Goal: Navigation & Orientation: Find specific page/section

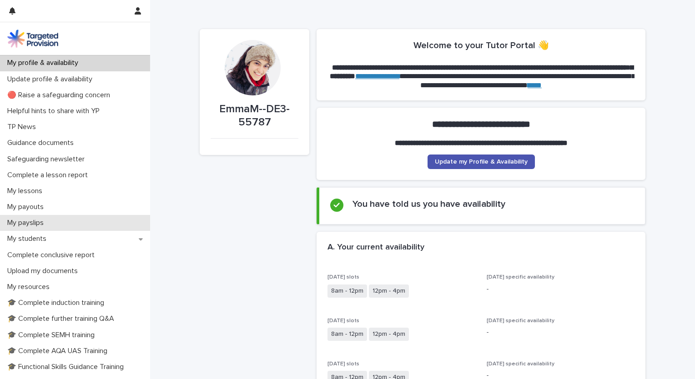
click at [31, 224] on p "My payslips" at bounding box center [27, 223] width 47 height 9
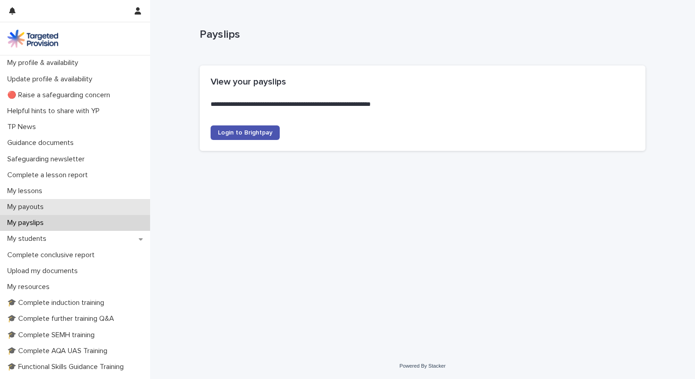
click at [43, 206] on p "My payouts" at bounding box center [27, 207] width 47 height 9
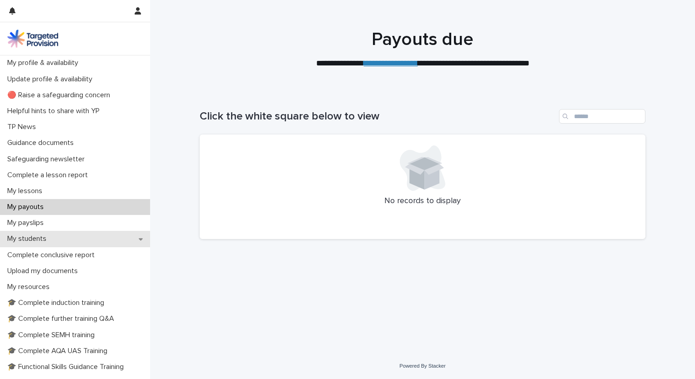
click at [29, 241] on p "My students" at bounding box center [29, 239] width 50 height 9
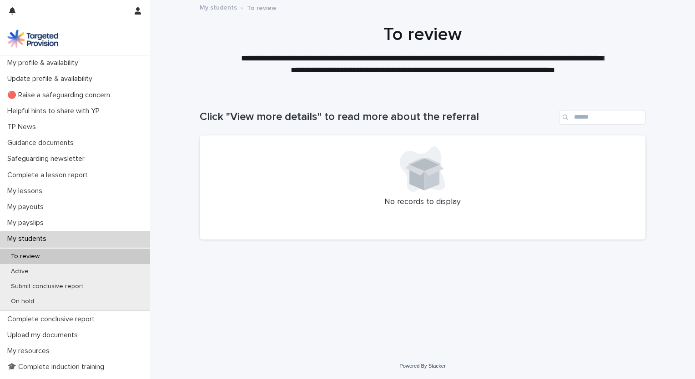
drag, startPoint x: 675, startPoint y: 0, endPoint x: 410, endPoint y: 363, distance: 448.9
click at [410, 363] on div "Powered By Stacker" at bounding box center [422, 366] width 545 height 8
click at [87, 110] on p "Helpful hints to share with YP" at bounding box center [55, 111] width 103 height 9
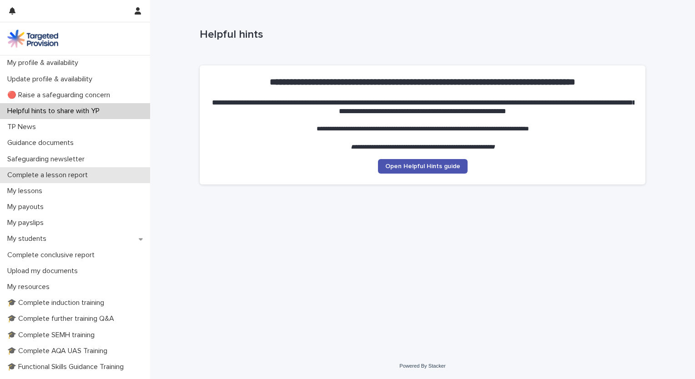
click at [65, 179] on p "Complete a lesson report" at bounding box center [49, 175] width 91 height 9
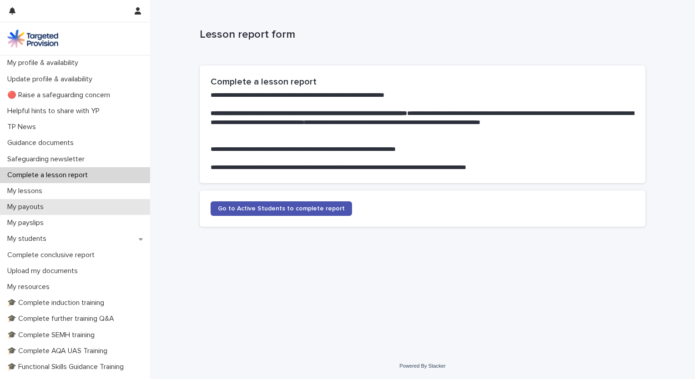
click at [64, 212] on div "My payouts" at bounding box center [75, 207] width 150 height 16
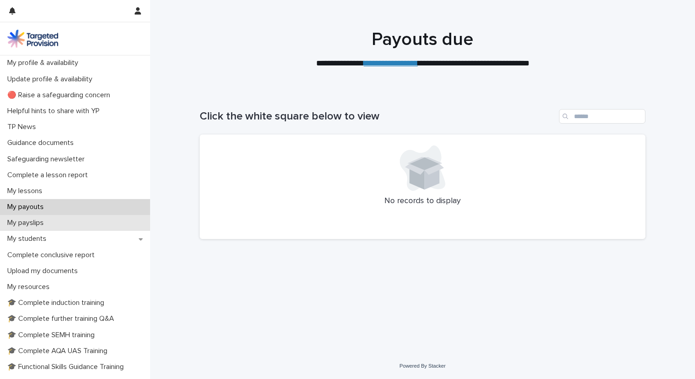
click at [36, 223] on p "My payslips" at bounding box center [27, 223] width 47 height 9
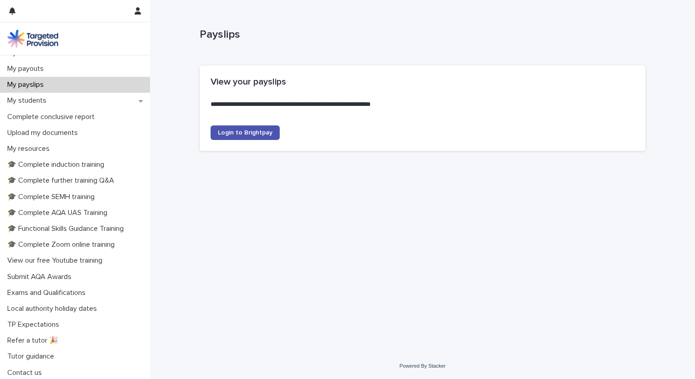
scroll to position [140, 0]
click at [53, 355] on p "Tutor guidance" at bounding box center [33, 355] width 58 height 9
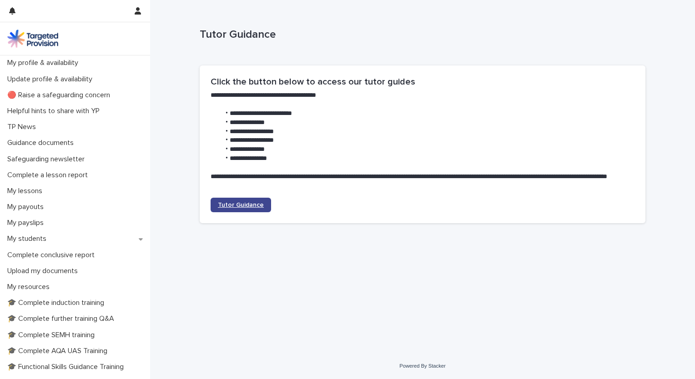
click at [235, 205] on span "Tutor Guidance" at bounding box center [241, 205] width 46 height 6
